Goal: Information Seeking & Learning: Learn about a topic

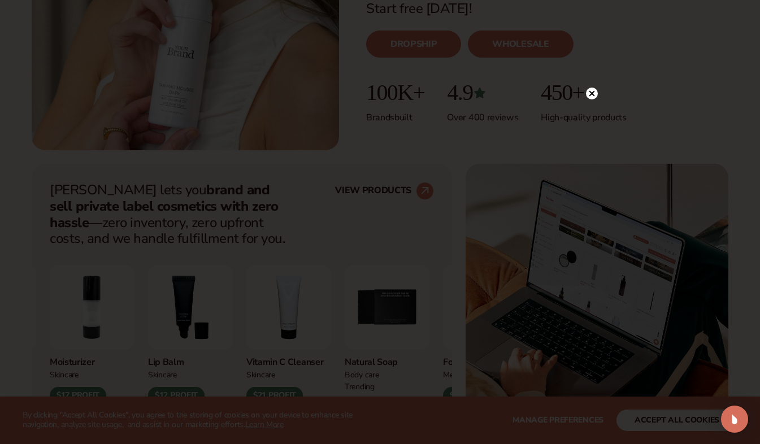
scroll to position [315, 0]
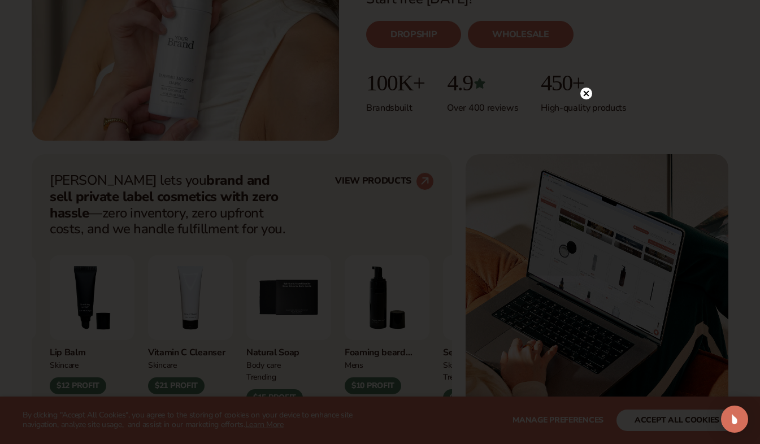
click at [586, 94] on icon at bounding box center [586, 93] width 6 height 6
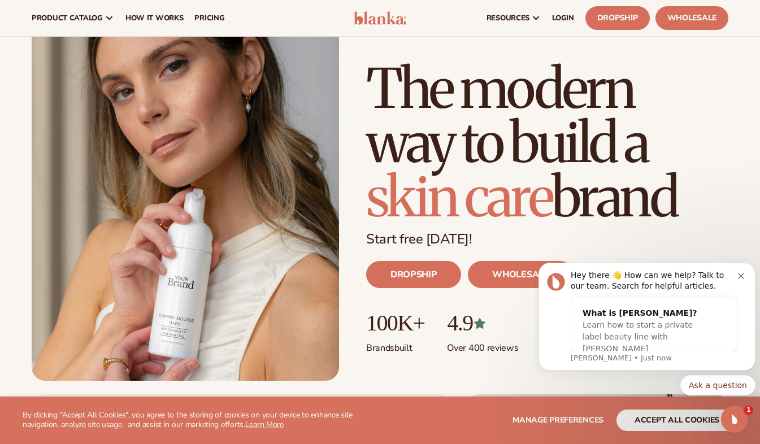
scroll to position [0, 0]
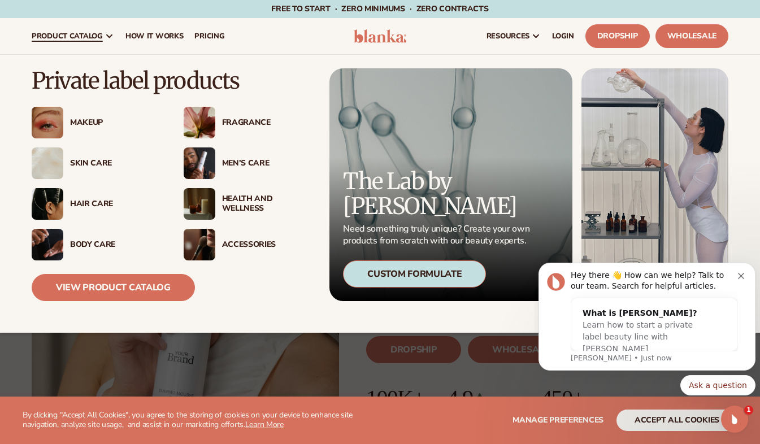
click at [94, 164] on div "Skin Care" at bounding box center [115, 164] width 91 height 10
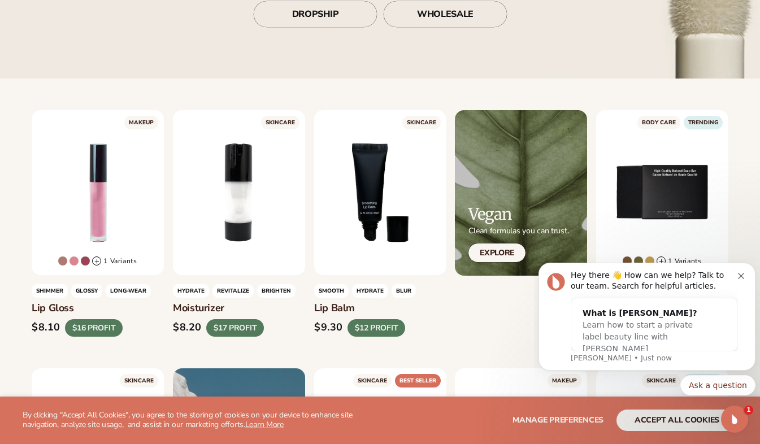
click at [742, 272] on button "Dismiss notification" at bounding box center [742, 274] width 9 height 9
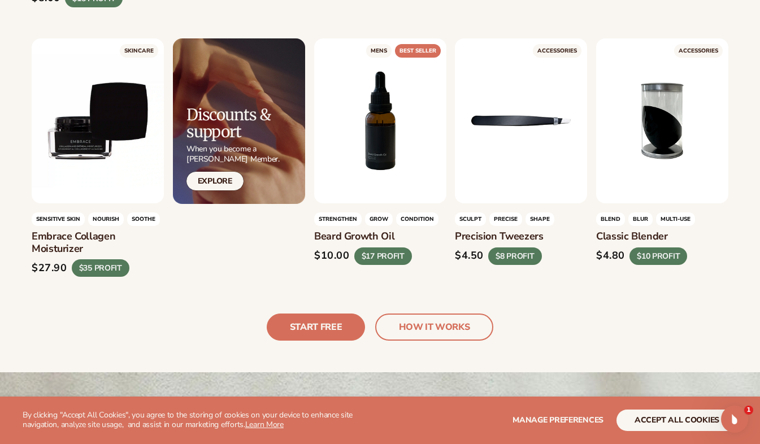
scroll to position [2445, 0]
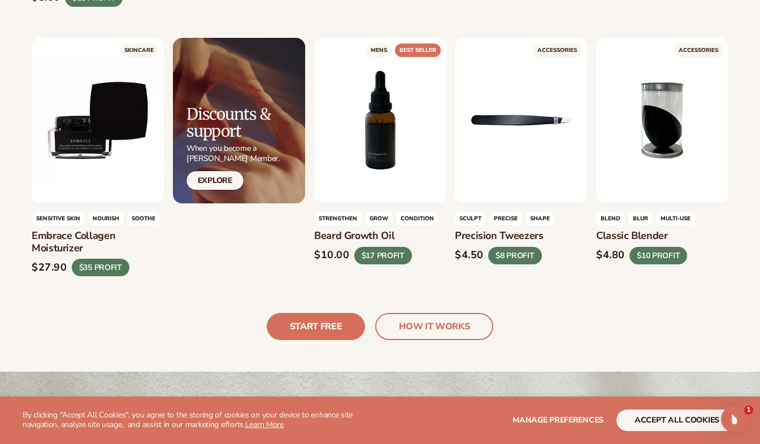
click at [91, 184] on link "LEARN MORE" at bounding box center [97, 194] width 105 height 21
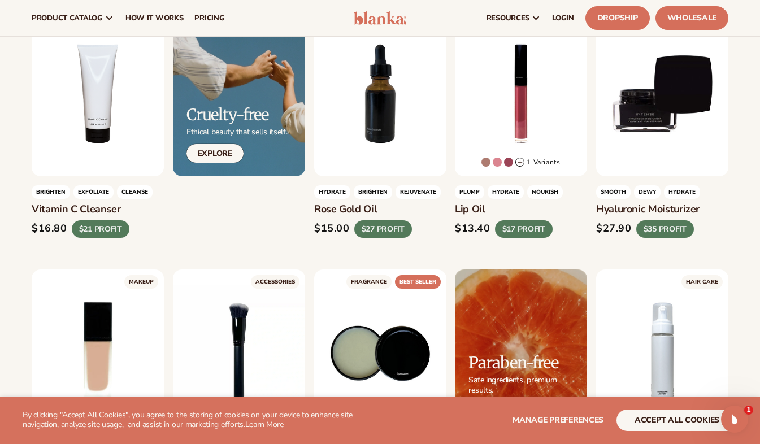
scroll to position [601, 0]
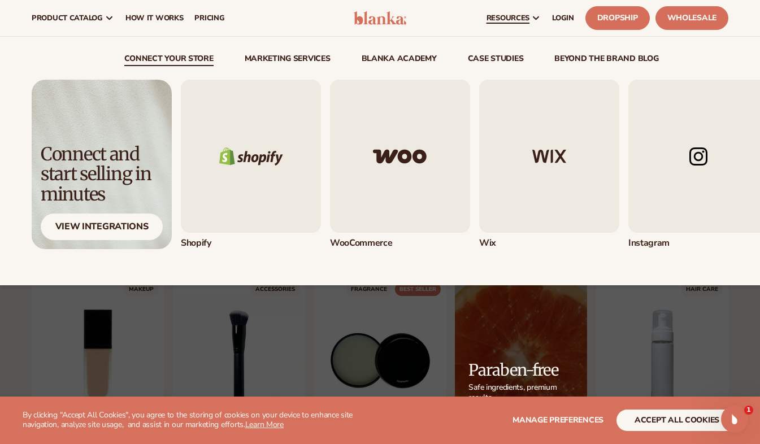
click at [512, 25] on link "resources" at bounding box center [514, 18] width 66 height 36
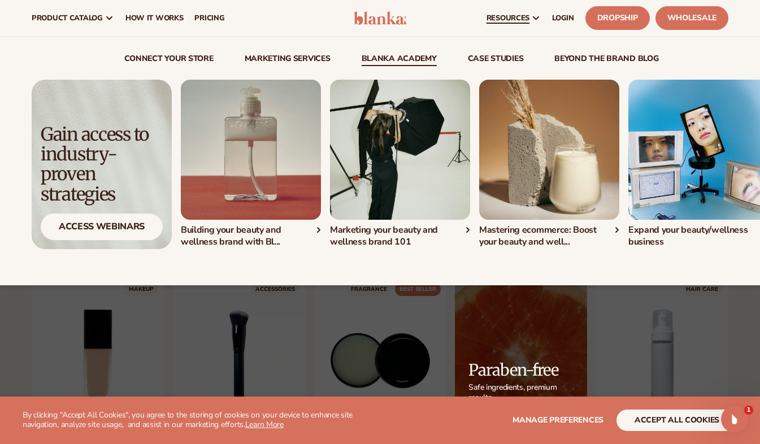
click at [271, 237] on div "Building your beauty and wellness brand with Bl..." at bounding box center [251, 236] width 140 height 24
